Goal: Information Seeking & Learning: Learn about a topic

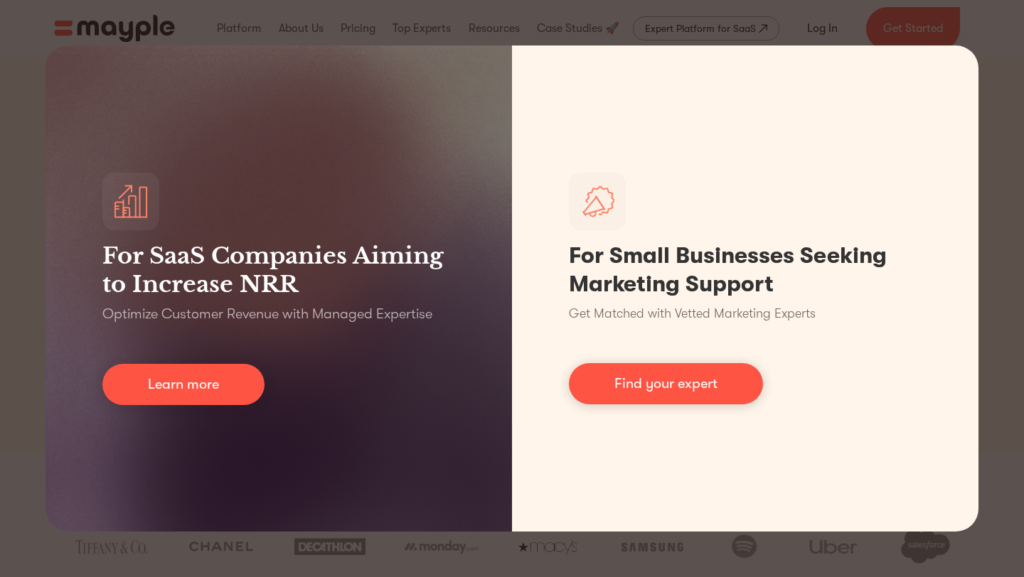
click at [1004, 89] on div "For SaaS Companies Aiming to Increase NRR Optimize Customer Revenue with Manage…" at bounding box center [512, 288] width 1024 height 577
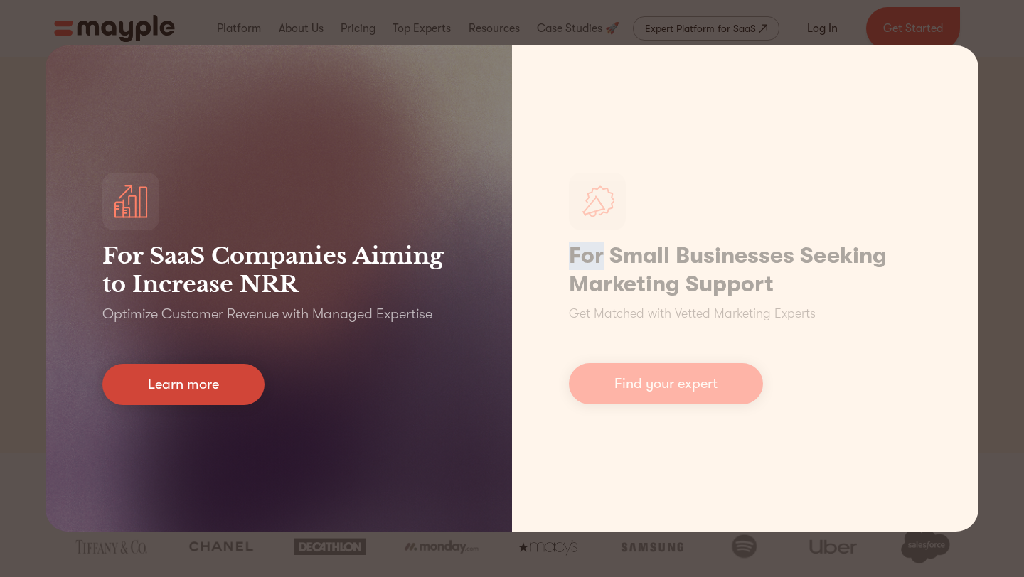
click at [186, 383] on link "Learn more" at bounding box center [183, 384] width 162 height 41
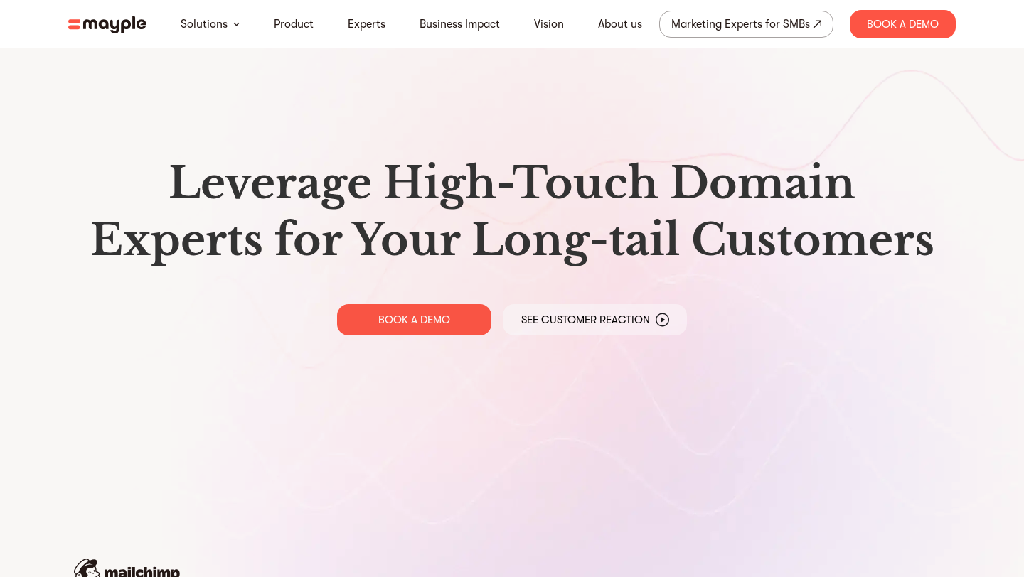
click at [129, 28] on img at bounding box center [107, 25] width 78 height 18
click at [92, 36] on nav "Solutions Product Experts Business Impact Vision About us Marketing Experts for…" at bounding box center [512, 24] width 910 height 48
click at [107, 16] on img at bounding box center [107, 25] width 78 height 18
click at [110, 23] on img at bounding box center [107, 25] width 78 height 18
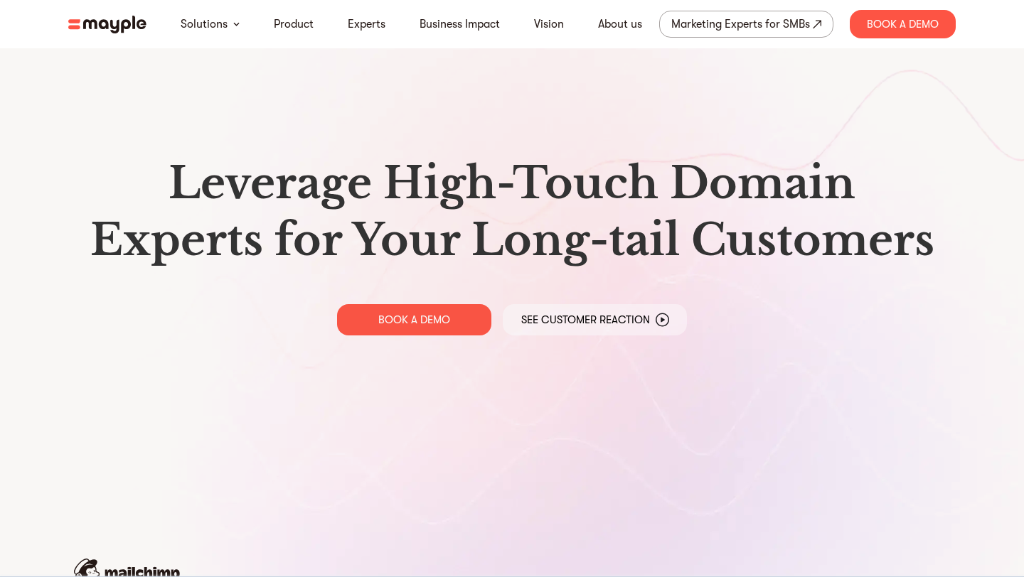
click at [119, 29] on img at bounding box center [107, 25] width 78 height 18
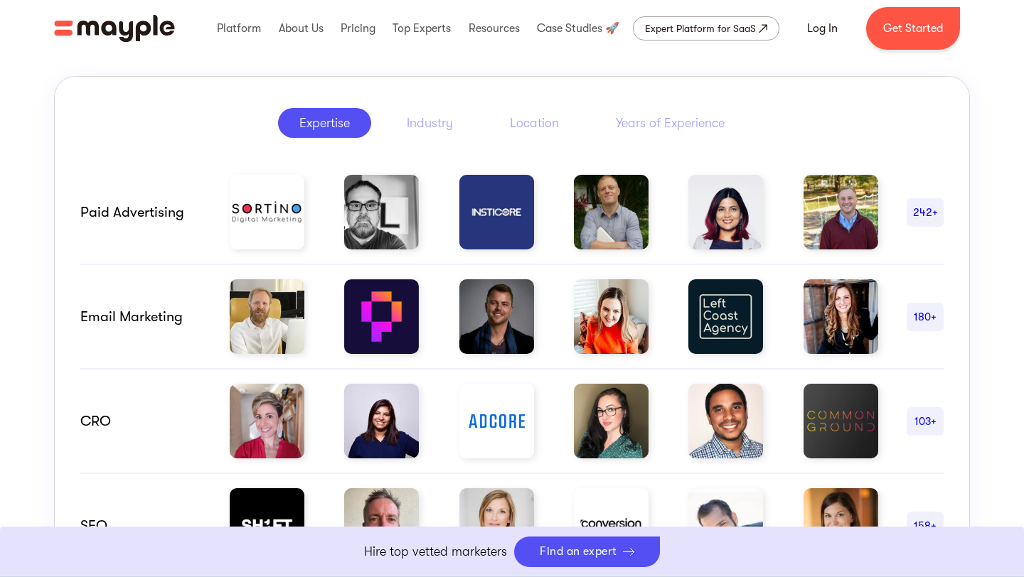
scroll to position [724, 0]
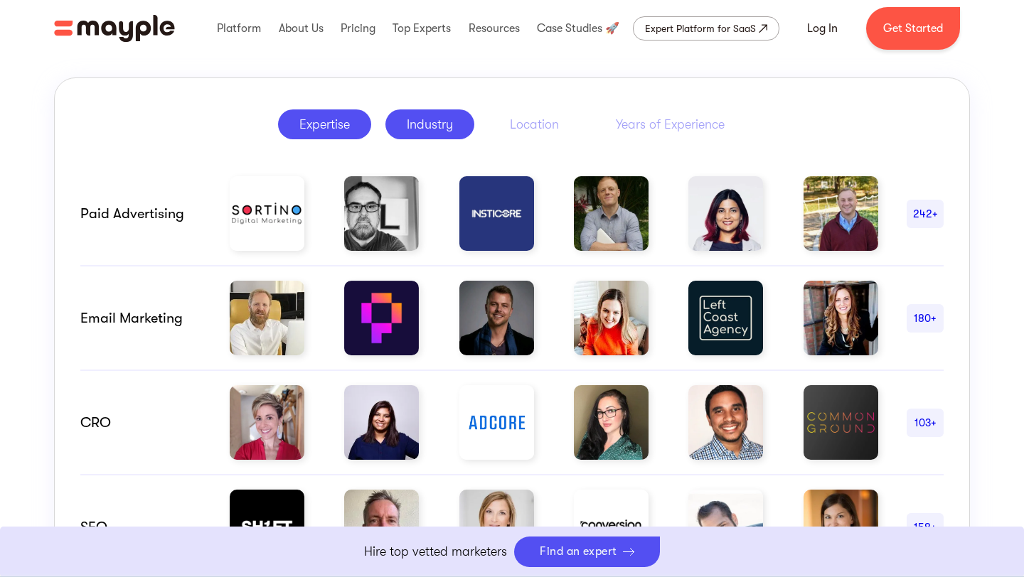
click at [441, 133] on div "Industry" at bounding box center [430, 124] width 46 height 17
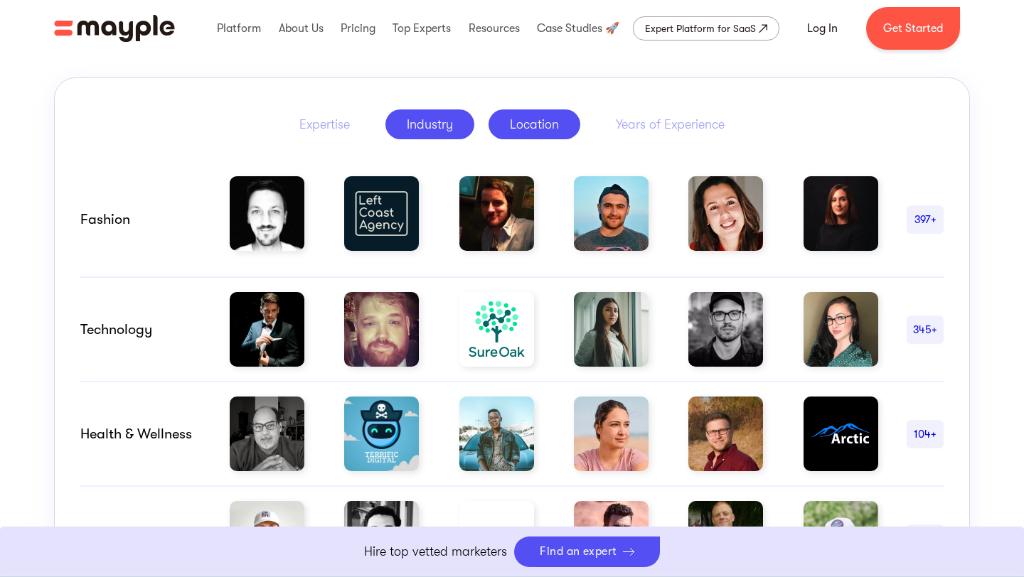
click at [532, 129] on div "Location" at bounding box center [534, 124] width 49 height 17
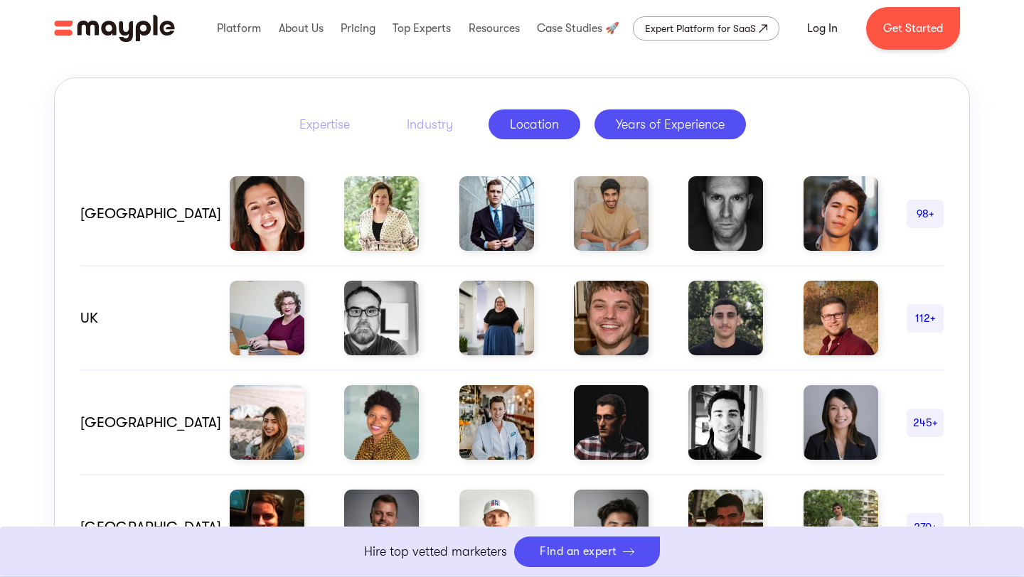
click at [652, 123] on div "Years of Experience" at bounding box center [670, 124] width 109 height 17
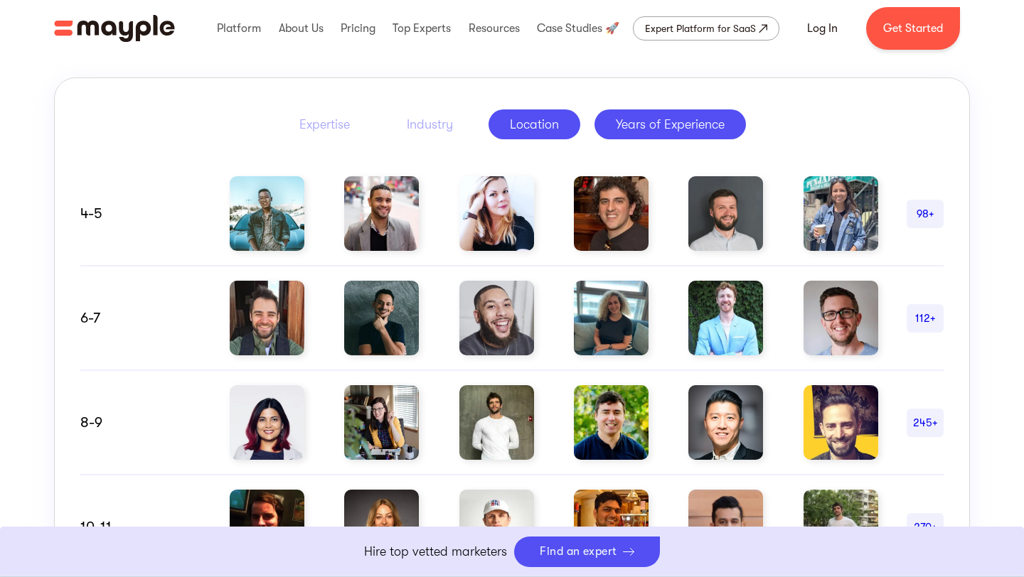
click at [498, 117] on link "Location" at bounding box center [534, 124] width 92 height 30
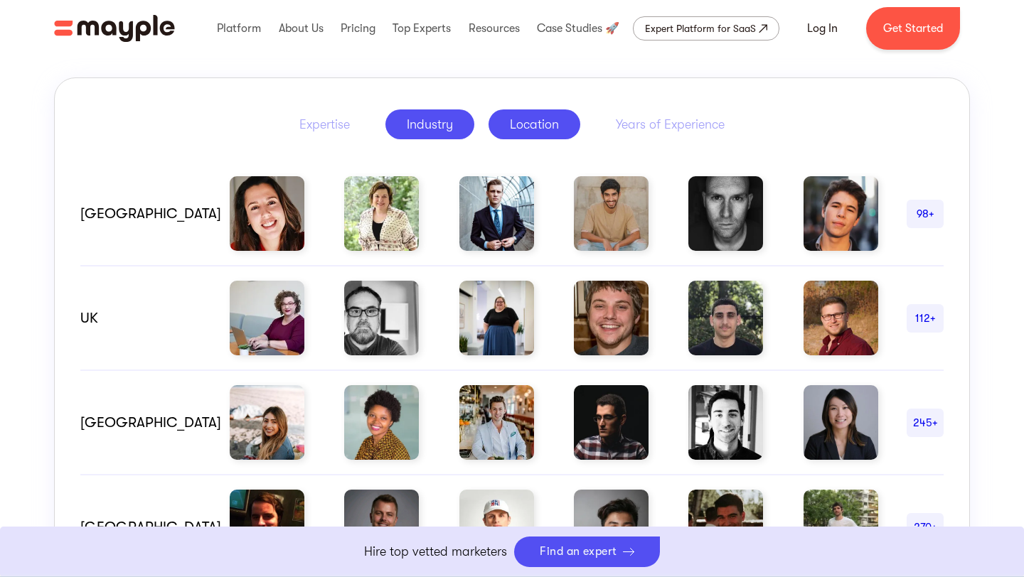
click at [409, 121] on div "Industry" at bounding box center [430, 124] width 46 height 17
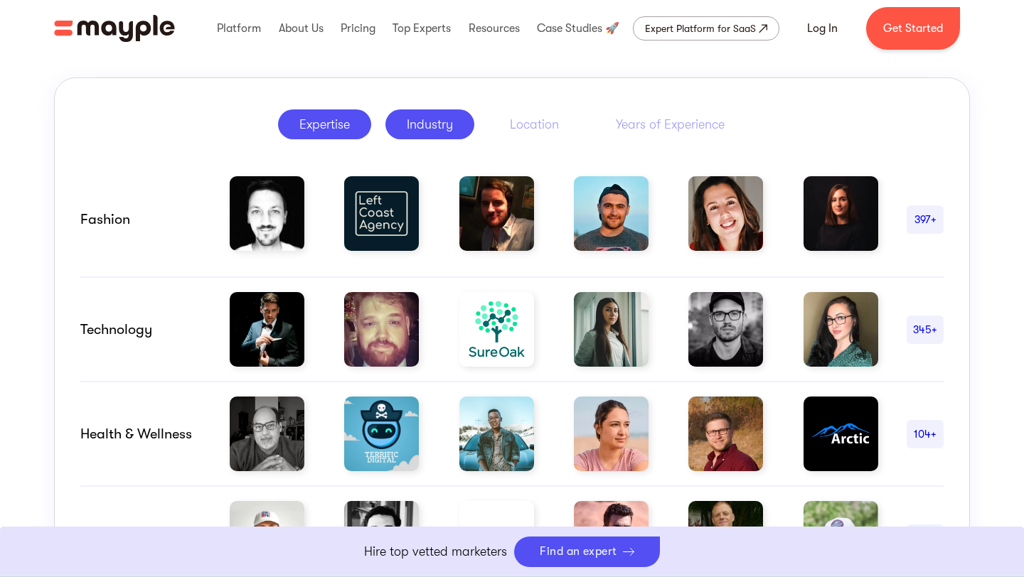
click at [338, 122] on div "Expertise" at bounding box center [324, 124] width 50 height 17
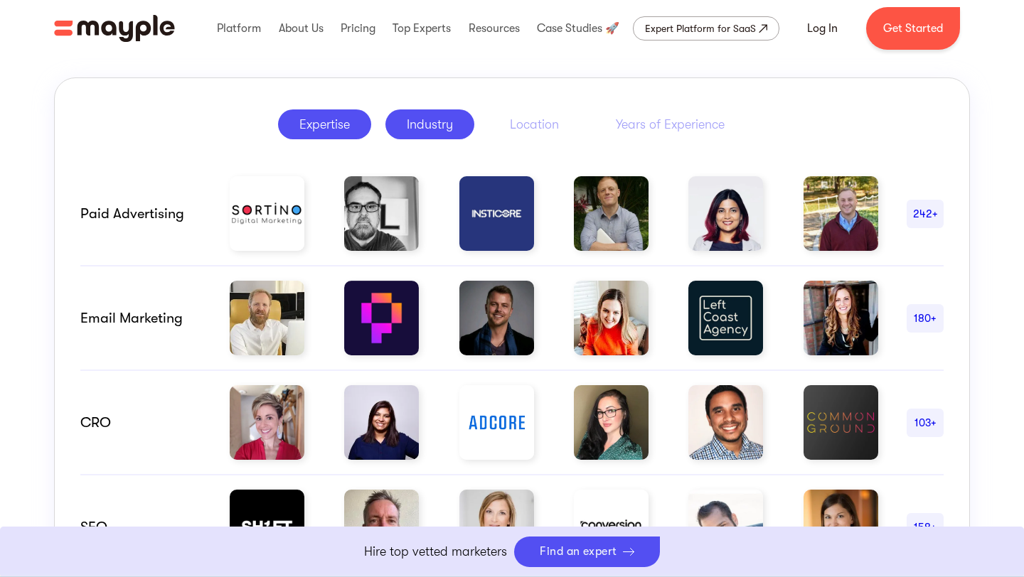
click at [416, 117] on div "Industry" at bounding box center [430, 124] width 46 height 17
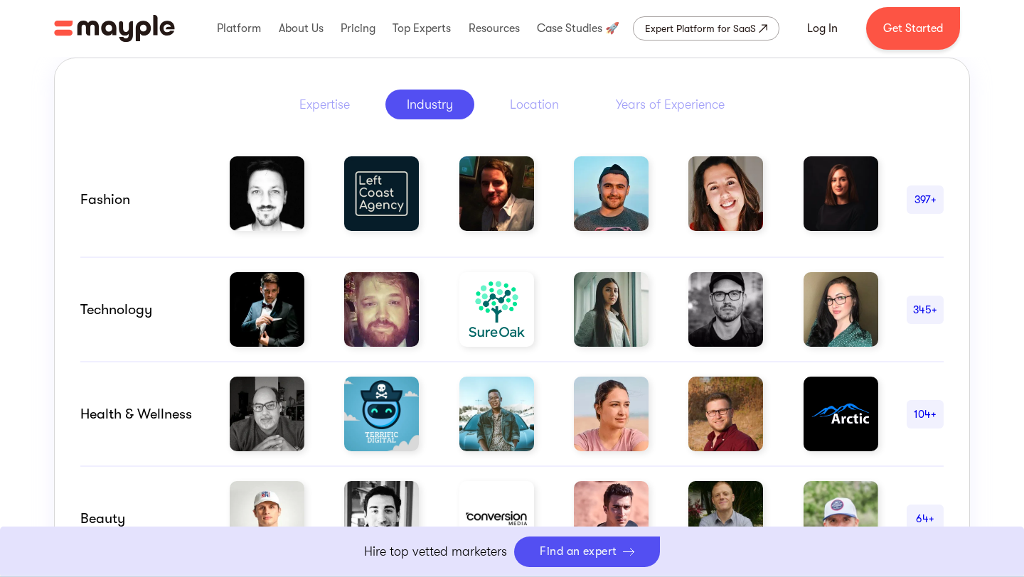
scroll to position [720, 0]
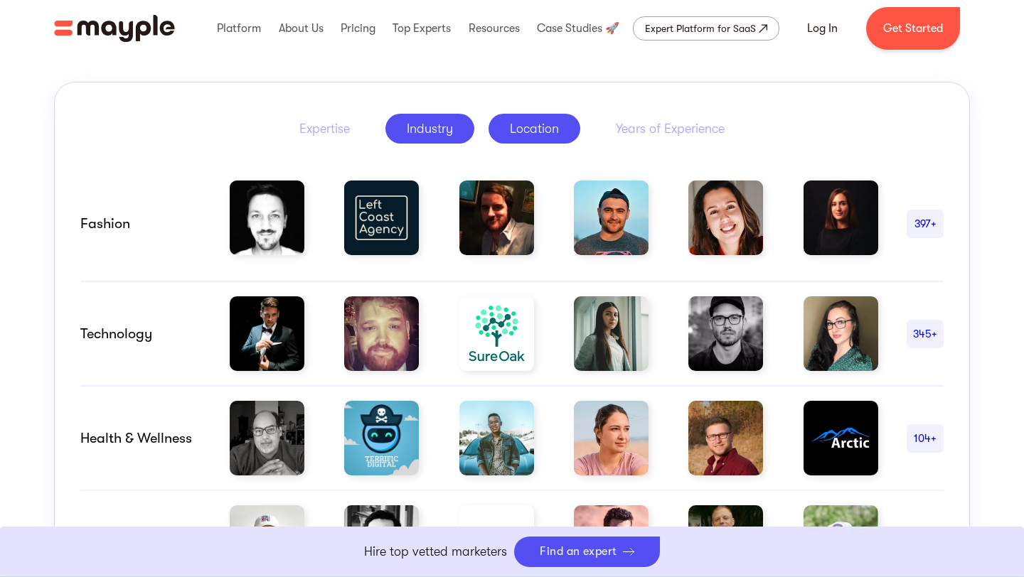
click at [532, 124] on div "Location" at bounding box center [534, 128] width 49 height 17
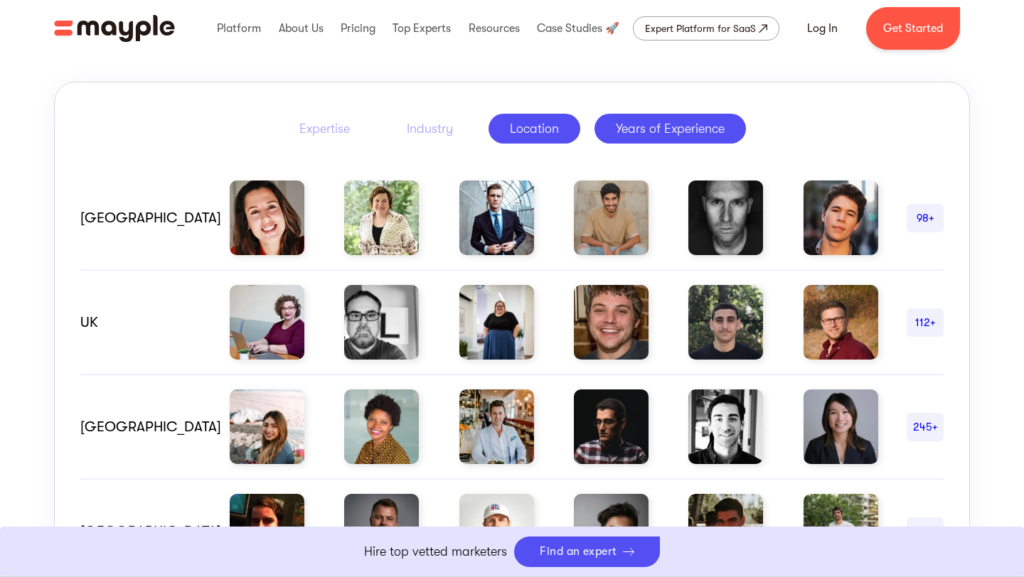
click at [663, 124] on div "Years of Experience" at bounding box center [670, 128] width 109 height 17
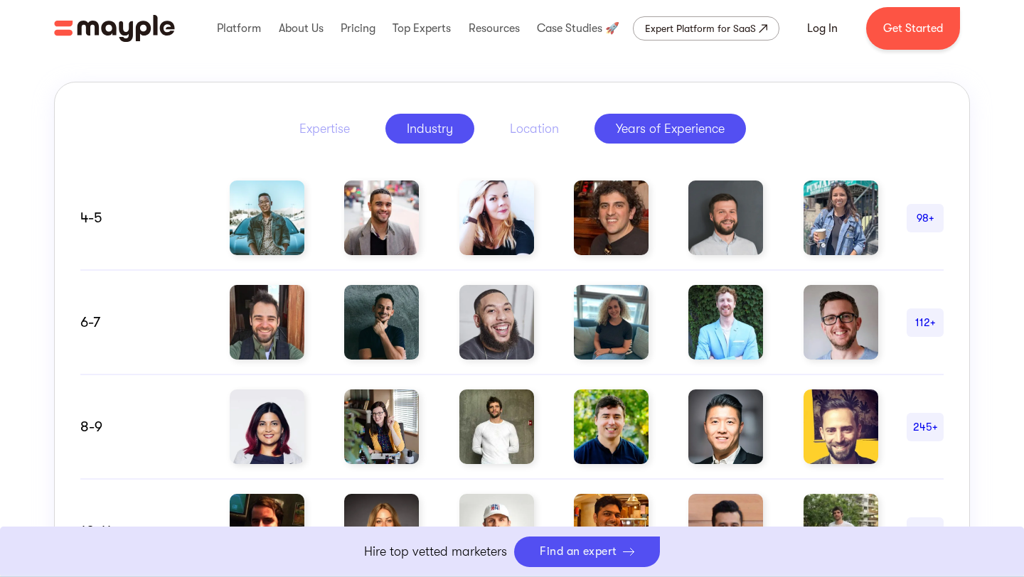
click at [416, 122] on div "Industry" at bounding box center [430, 128] width 46 height 17
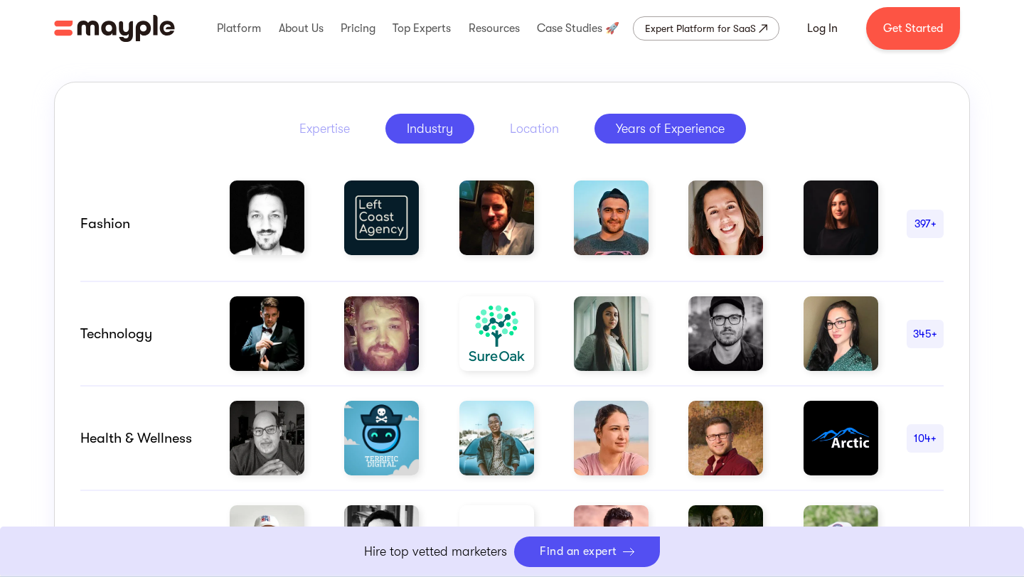
click at [637, 125] on div "Years of Experience" at bounding box center [670, 128] width 109 height 17
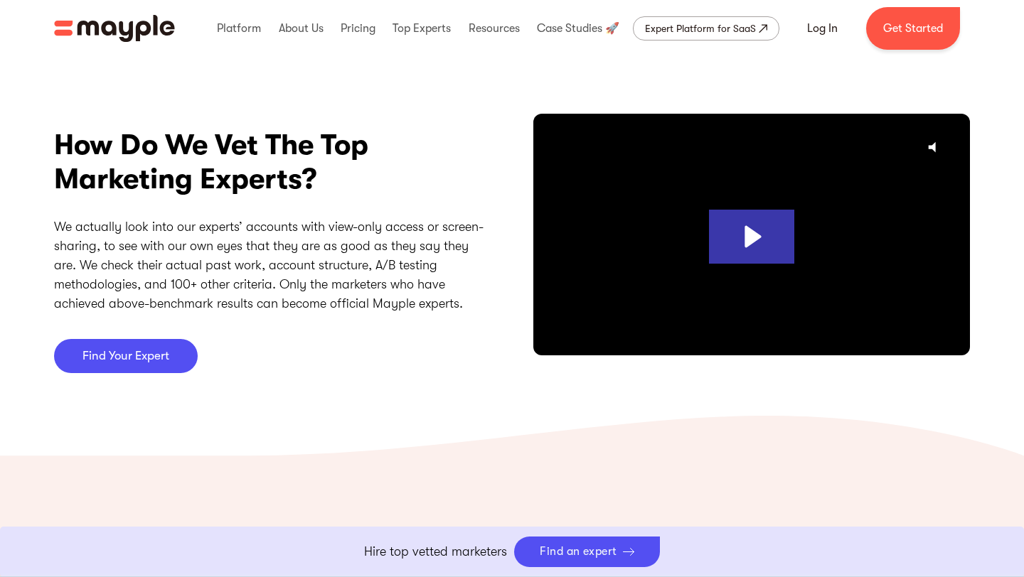
scroll to position [3693, 0]
